Goal: Information Seeking & Learning: Learn about a topic

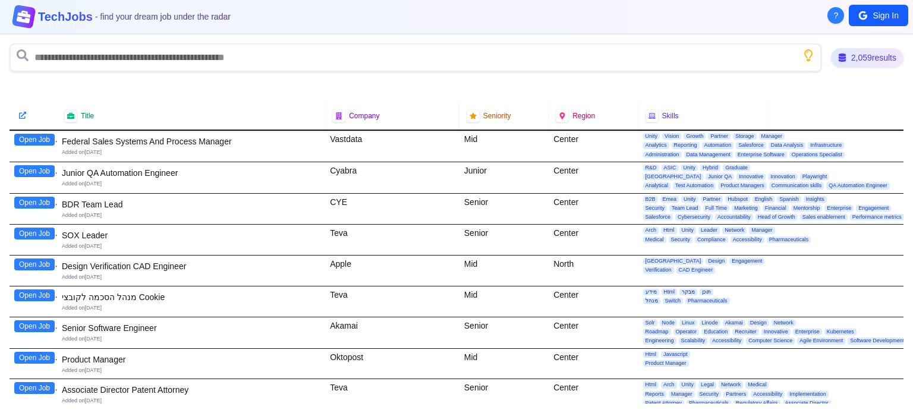
click at [26, 19] on icon at bounding box center [23, 17] width 15 height 14
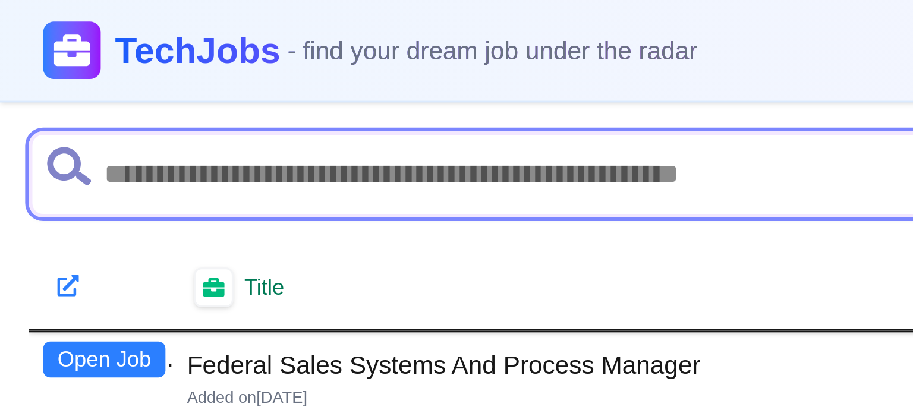
click at [74, 64] on input "text" at bounding box center [416, 57] width 812 height 29
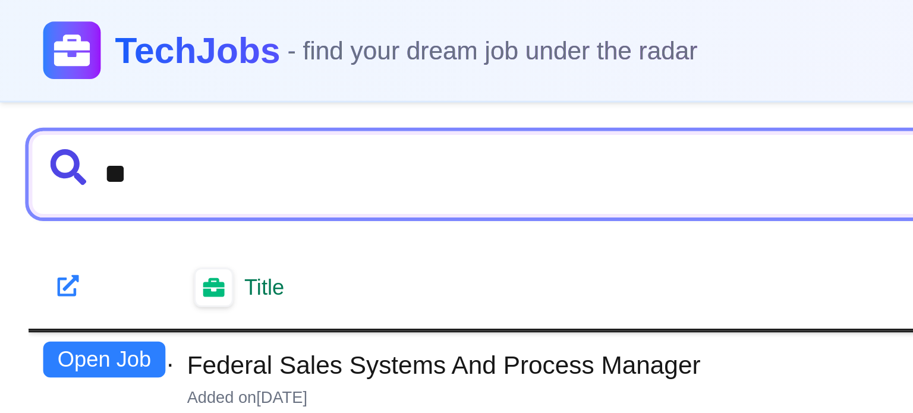
type input "*"
type input "********"
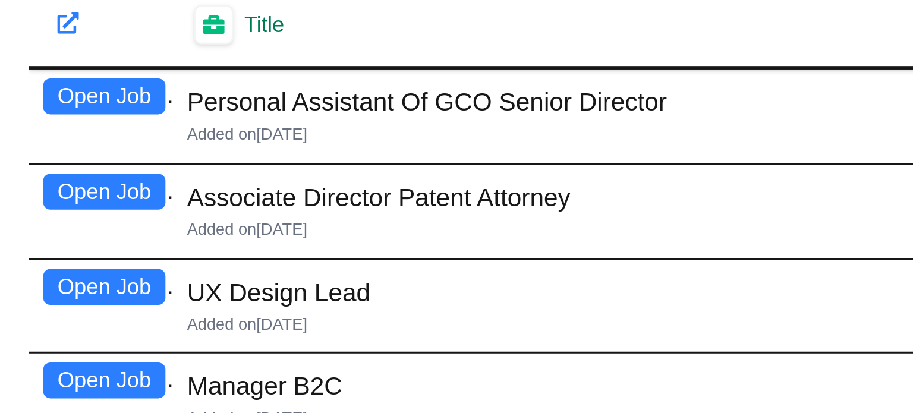
click at [47, 140] on button "Open Job" at bounding box center [34, 140] width 40 height 12
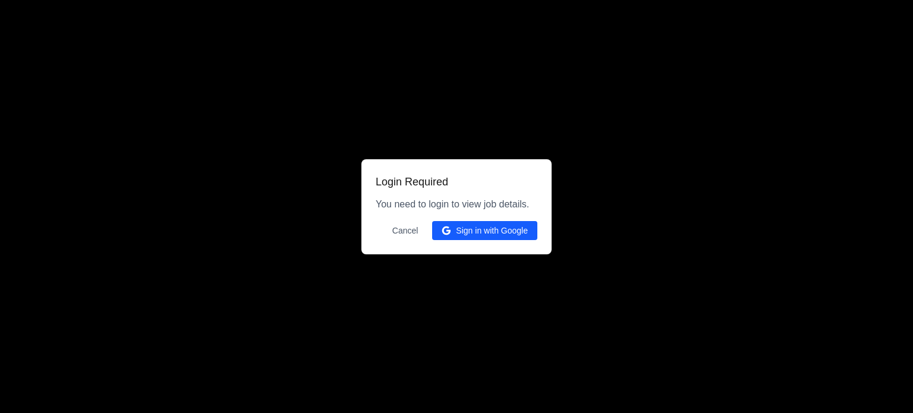
click at [491, 240] on button "Sign in with Google" at bounding box center [484, 230] width 105 height 19
click at [492, 234] on button "Sign in with Google" at bounding box center [484, 230] width 105 height 19
click at [480, 229] on button "Sign in with Google" at bounding box center [484, 230] width 105 height 19
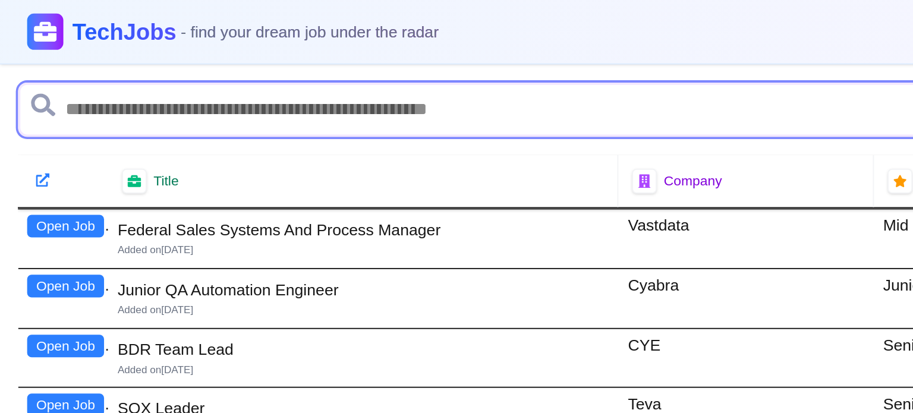
click at [83, 54] on input "text" at bounding box center [416, 57] width 812 height 29
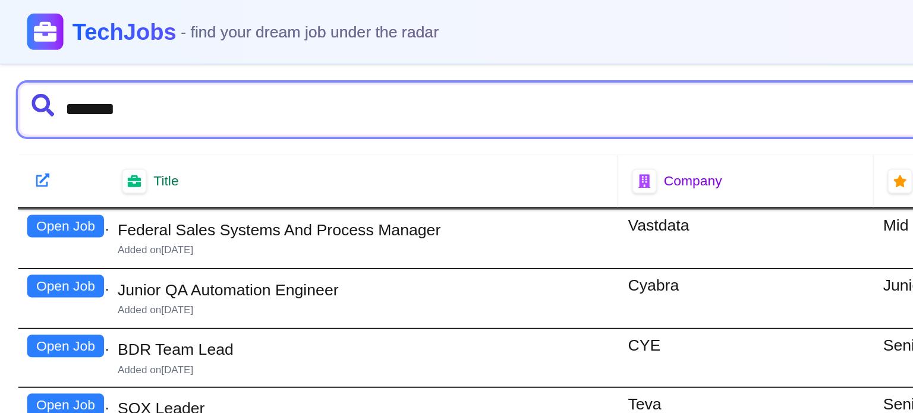
type input "********"
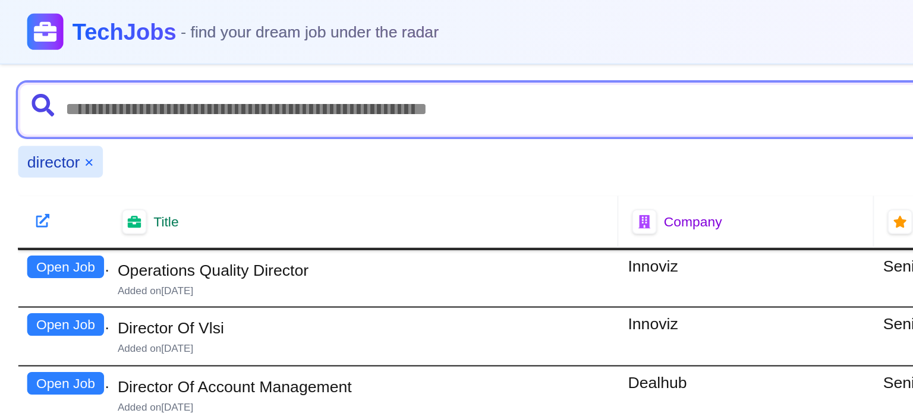
scroll to position [450, 0]
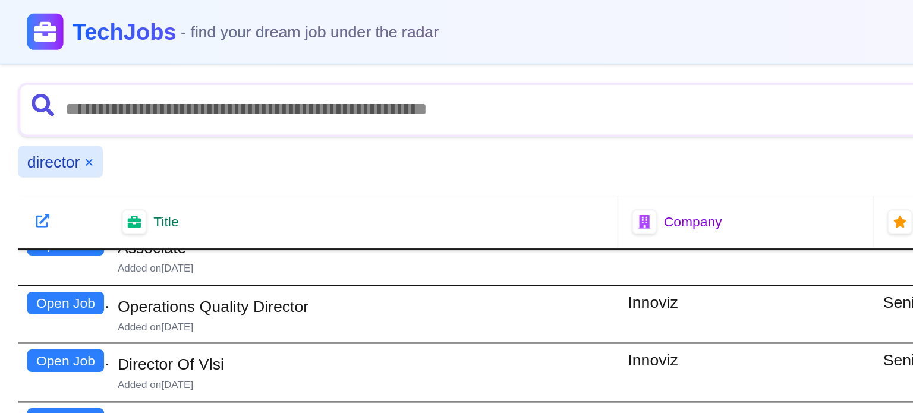
click at [43, 156] on button "Open Job" at bounding box center [34, 159] width 40 height 12
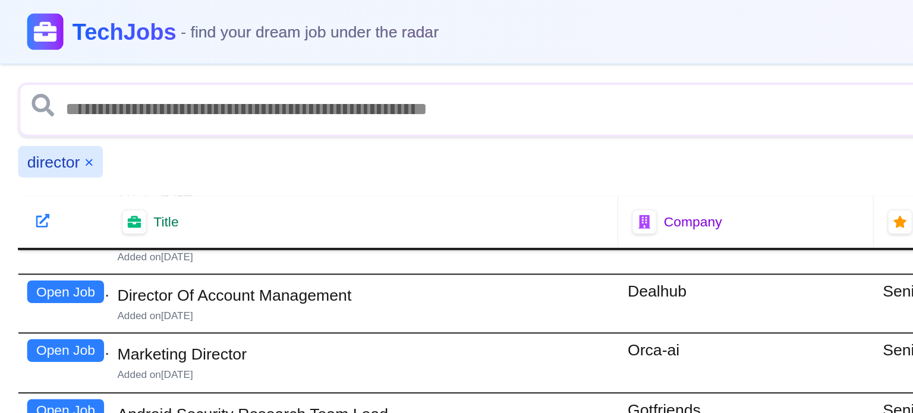
scroll to position [523, 0]
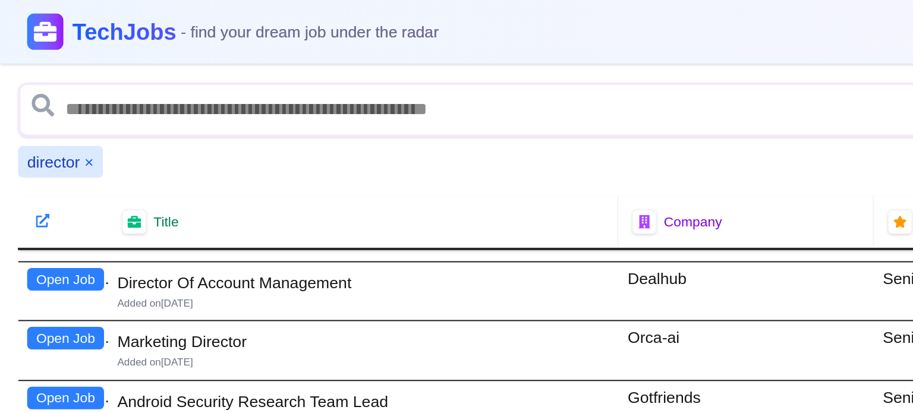
click at [36, 141] on button "Open Job" at bounding box center [34, 147] width 40 height 12
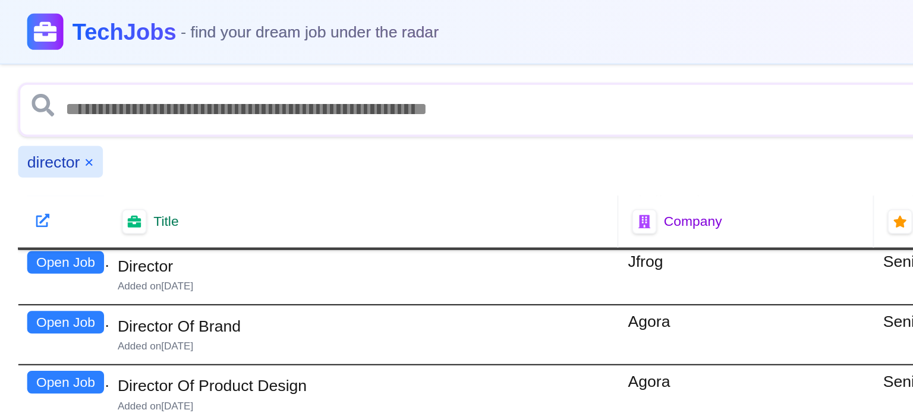
scroll to position [0, 0]
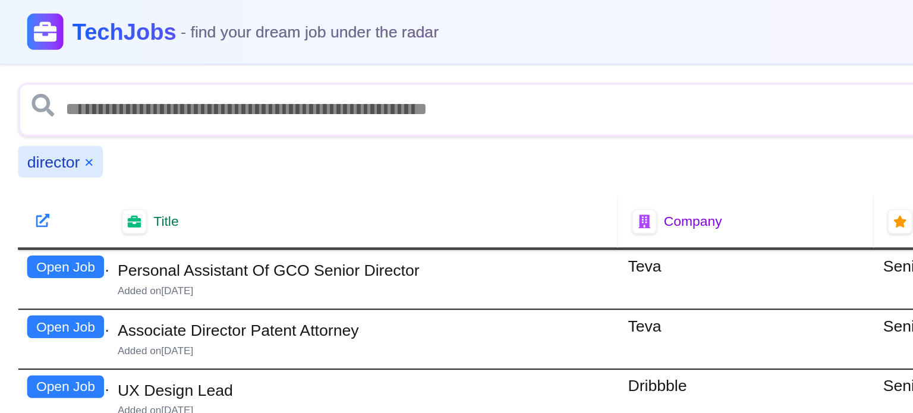
click at [34, 140] on button "Open Job" at bounding box center [34, 140] width 40 height 12
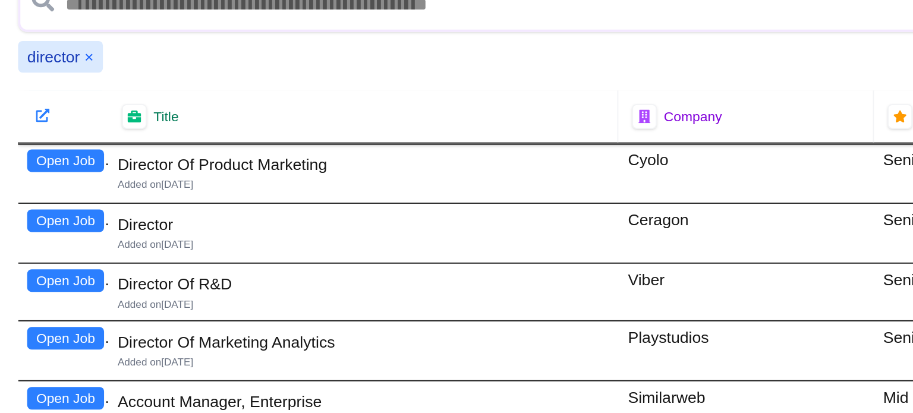
scroll to position [1270, 0]
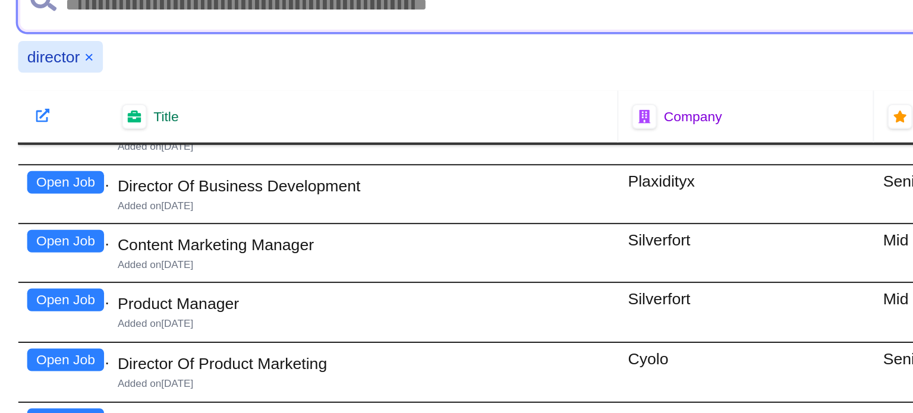
click at [75, 62] on input "text" at bounding box center [419, 57] width 819 height 29
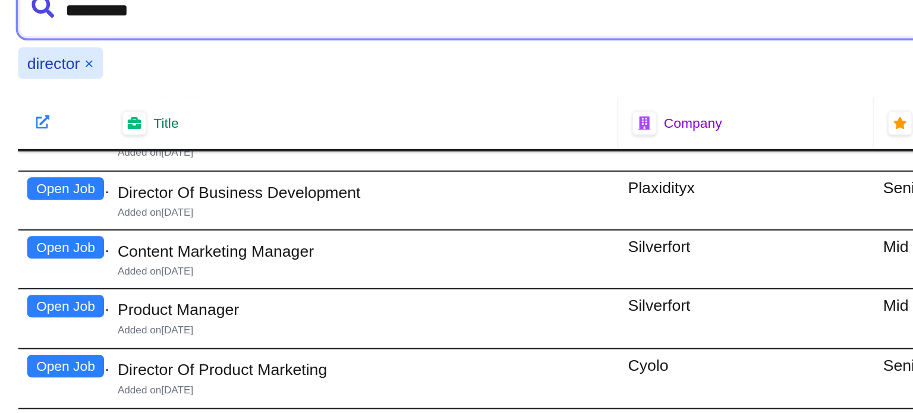
type input "**********"
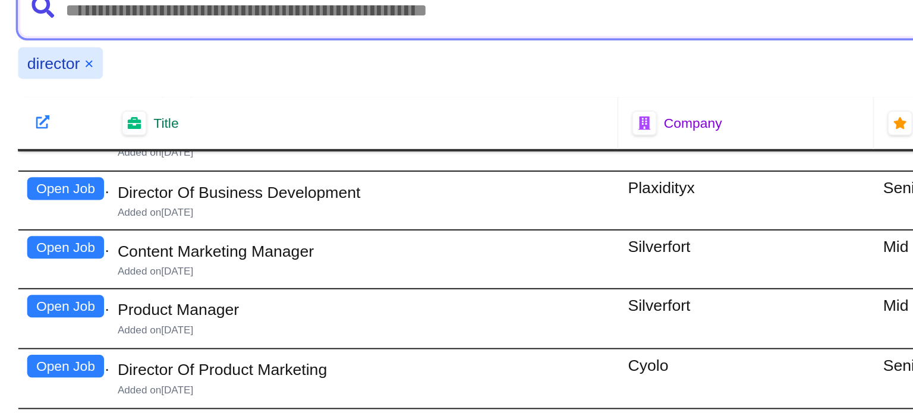
scroll to position [0, 0]
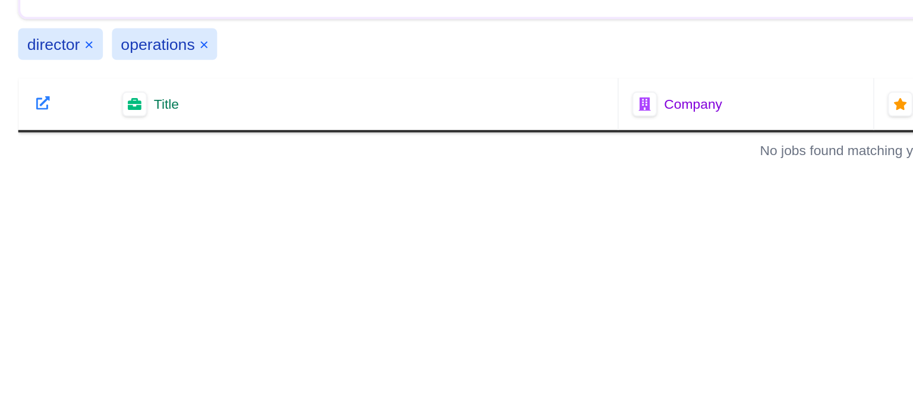
click at [47, 84] on button "×" at bounding box center [47, 85] width 5 height 12
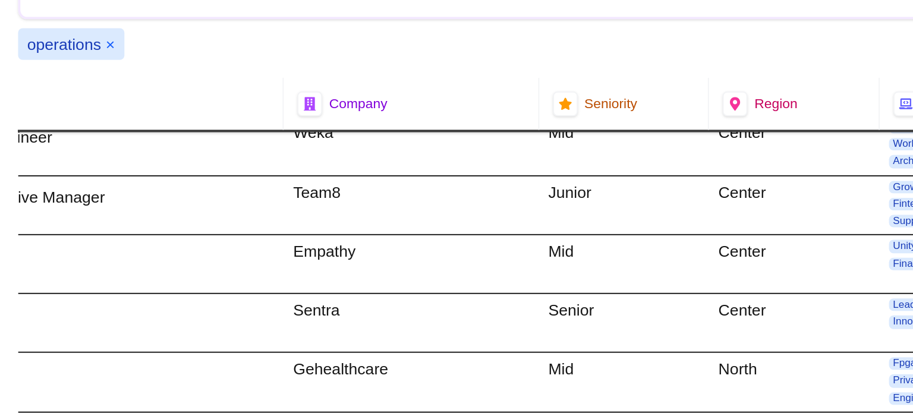
scroll to position [1976, 235]
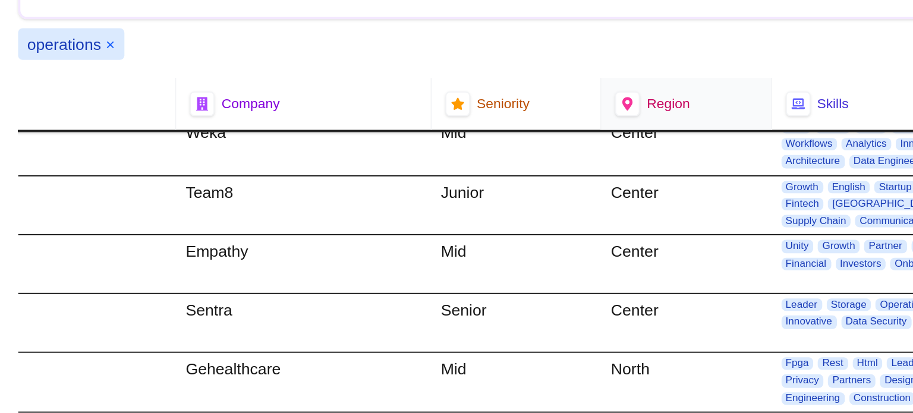
click at [340, 117] on span "Region" at bounding box center [351, 117] width 23 height 10
click at [326, 114] on icon at bounding box center [330, 116] width 8 height 8
click at [326, 115] on icon at bounding box center [330, 116] width 8 height 8
click at [347, 117] on span "Region" at bounding box center [351, 117] width 23 height 10
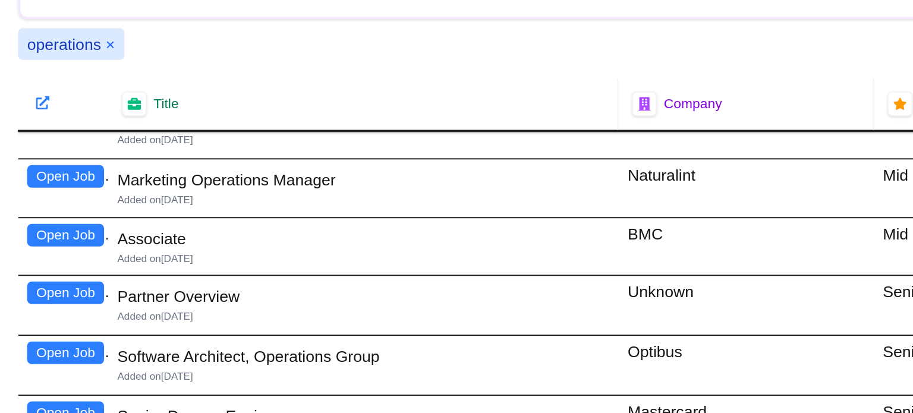
scroll to position [1223, 0]
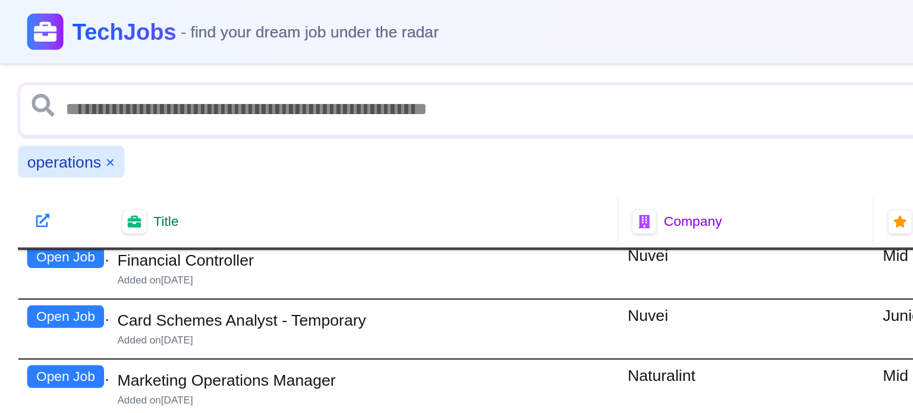
click at [57, 83] on button "×" at bounding box center [57, 85] width 5 height 12
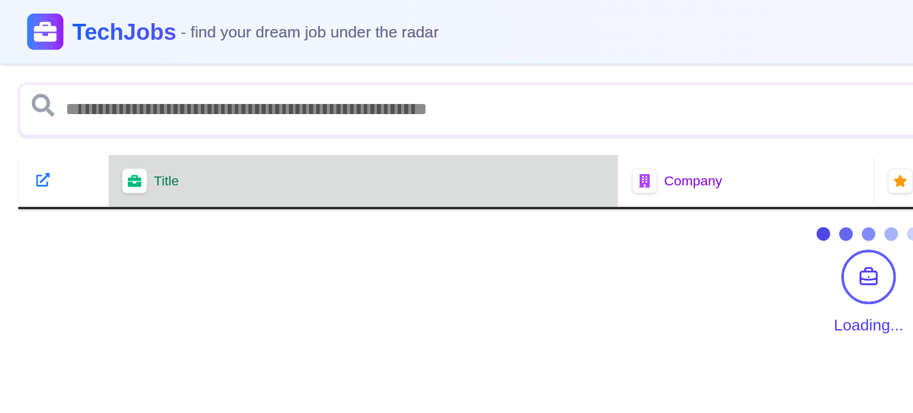
scroll to position [0, 0]
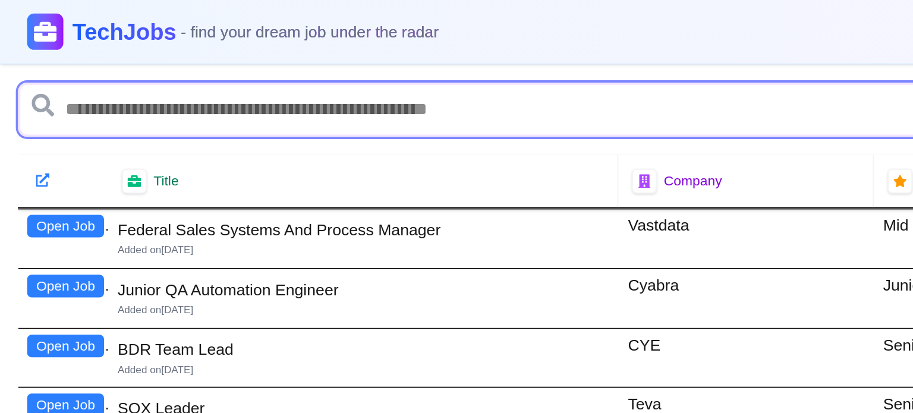
click at [62, 57] on input "text" at bounding box center [416, 57] width 812 height 29
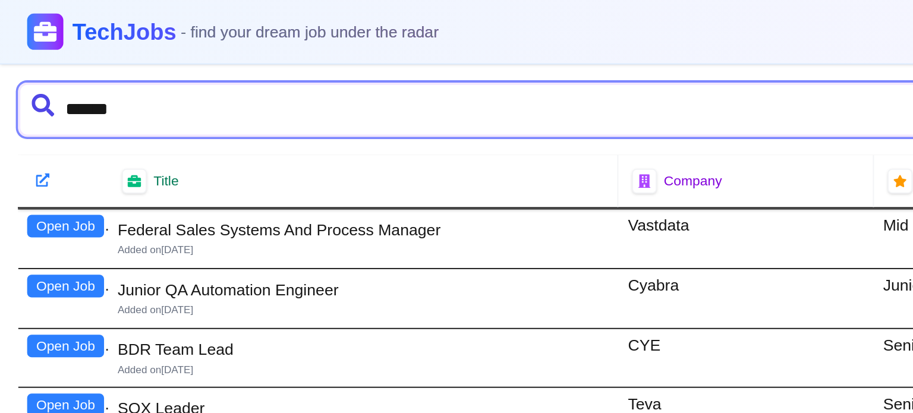
type input "*******"
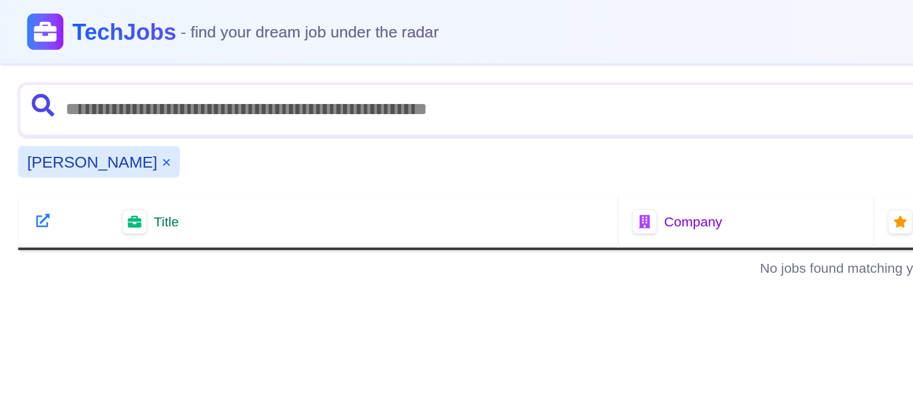
click at [85, 83] on button "×" at bounding box center [87, 85] width 5 height 12
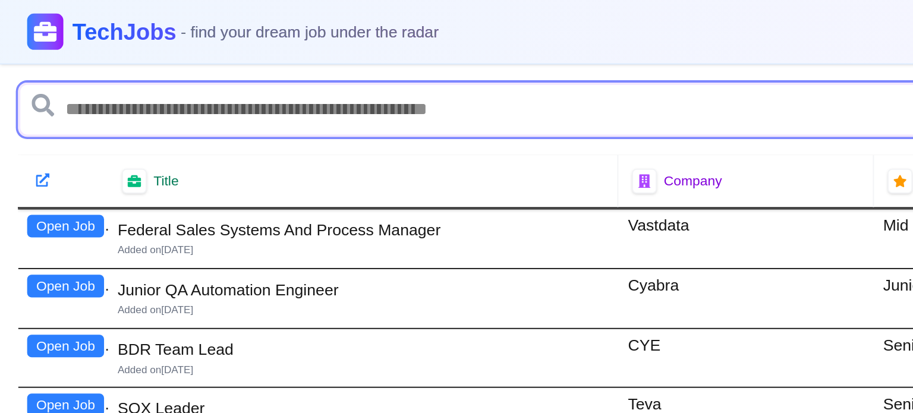
click at [58, 58] on input "text" at bounding box center [416, 57] width 812 height 29
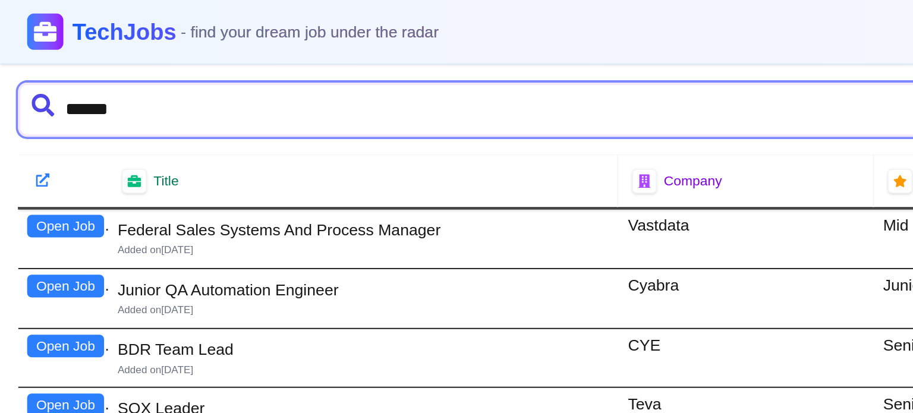
type input "*******"
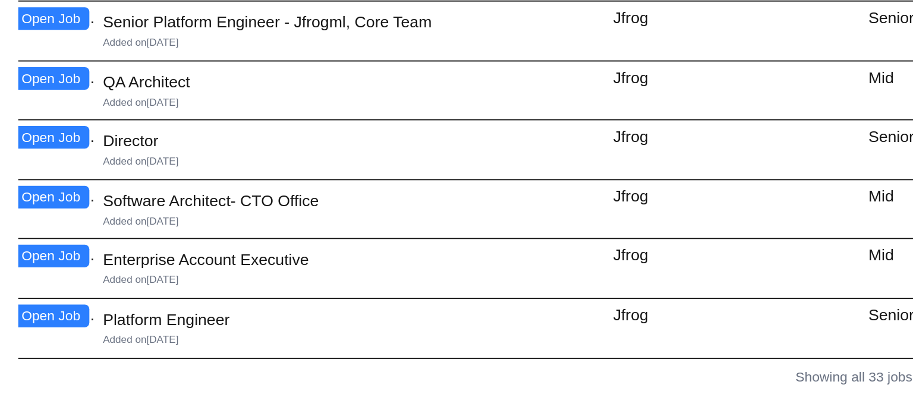
scroll to position [775, 0]
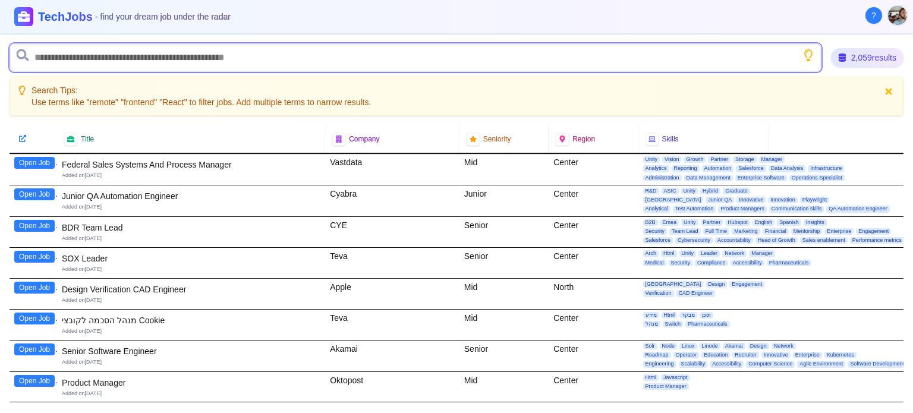
click at [155, 57] on input "text" at bounding box center [416, 57] width 812 height 29
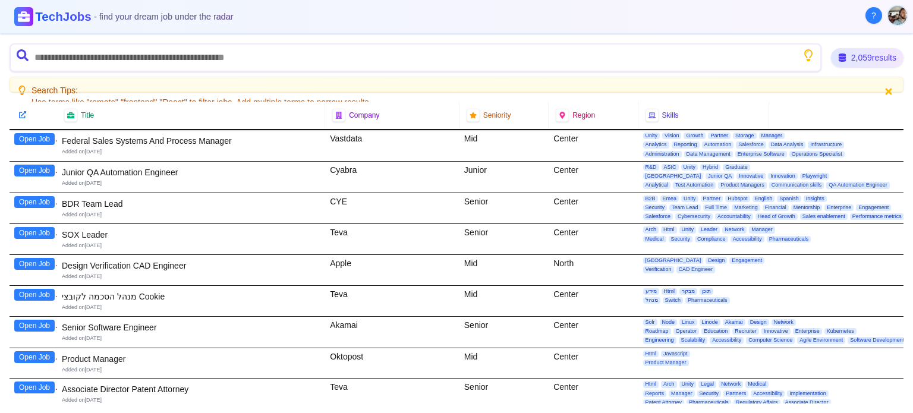
click at [68, 11] on h1 "TechJobs - find your dream job under the radar" at bounding box center [134, 16] width 198 height 17
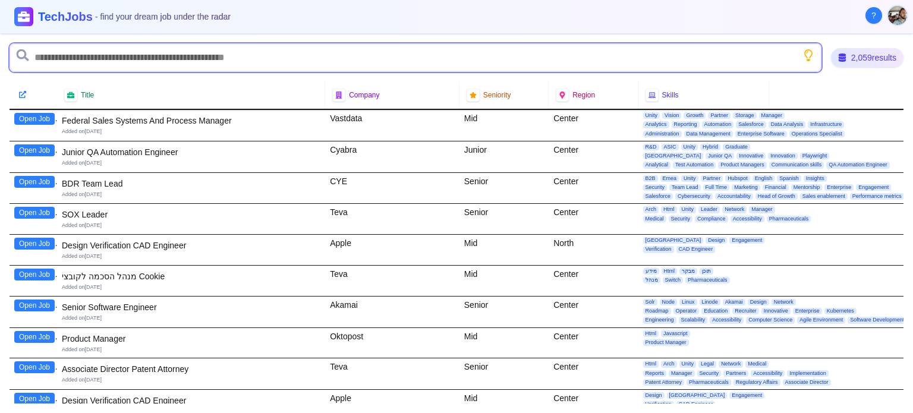
click at [510, 62] on input "text" at bounding box center [416, 57] width 812 height 29
type input "*******"
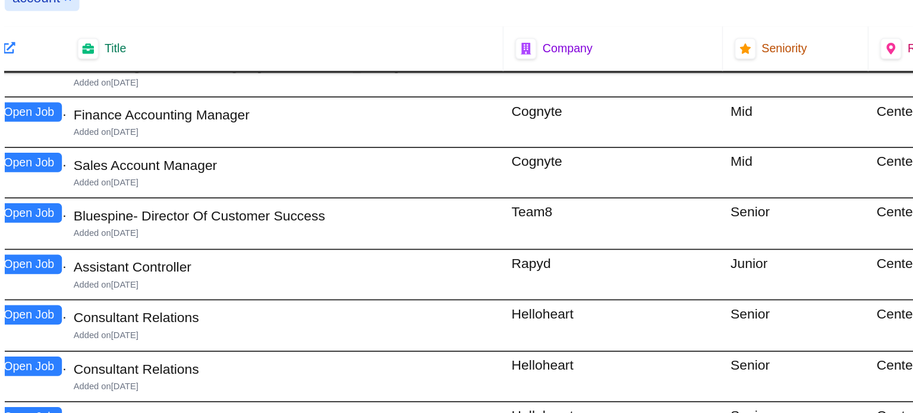
scroll to position [861, 0]
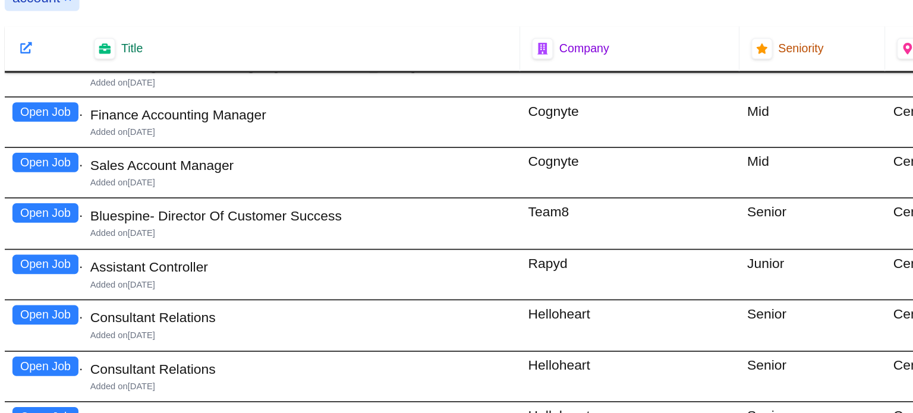
click at [37, 213] on button "Open Job" at bounding box center [34, 217] width 40 height 12
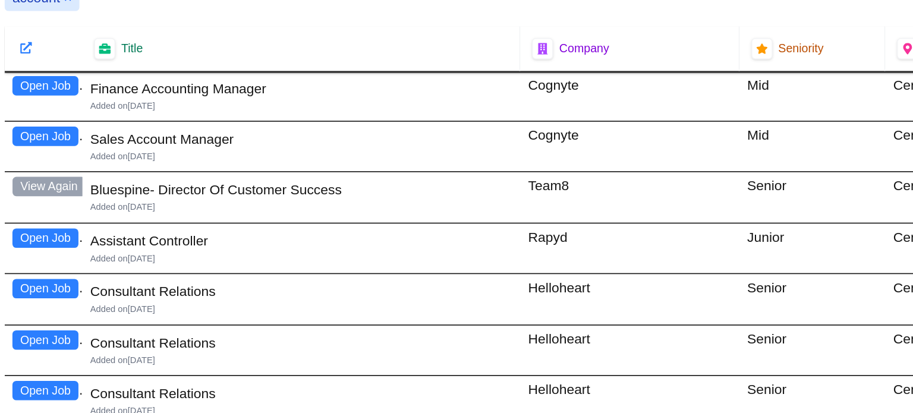
scroll to position [878, 0]
